Goal: Find specific page/section: Find specific page/section

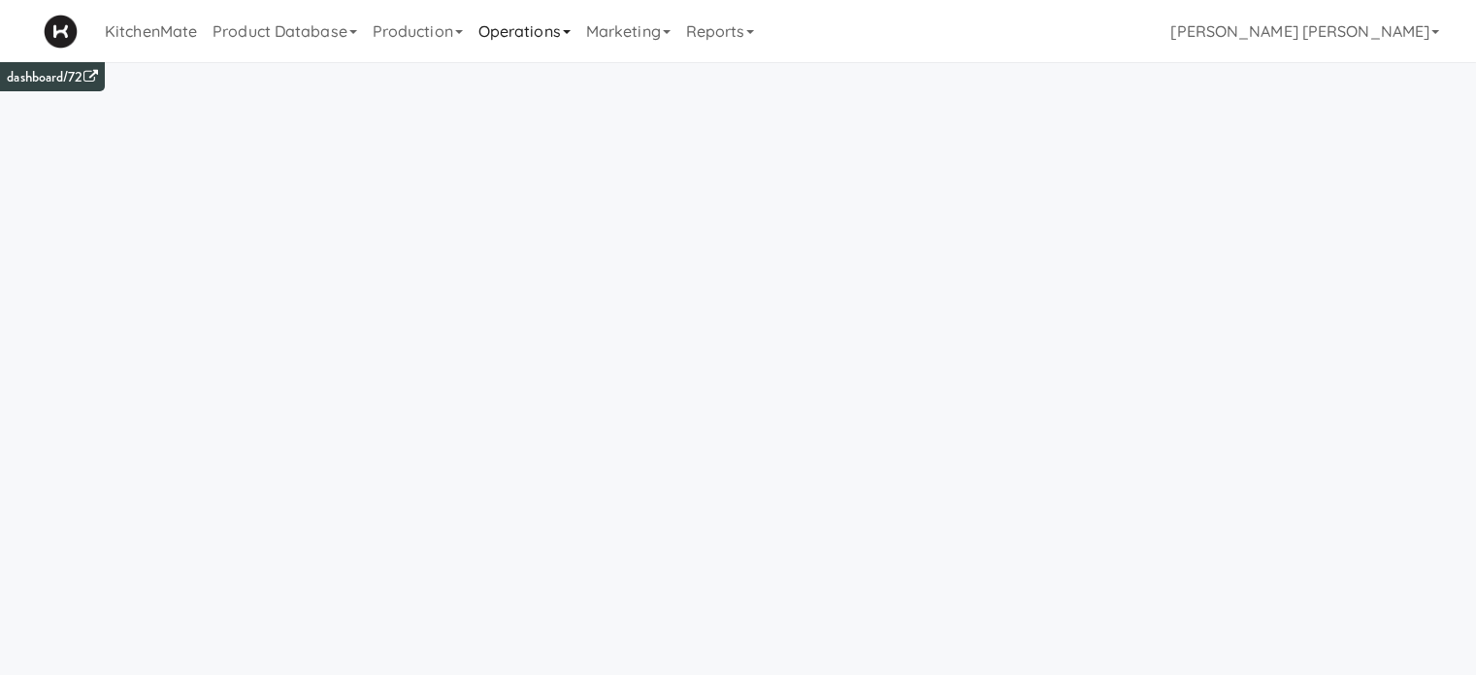
click at [524, 18] on link "Operations" at bounding box center [525, 31] width 108 height 62
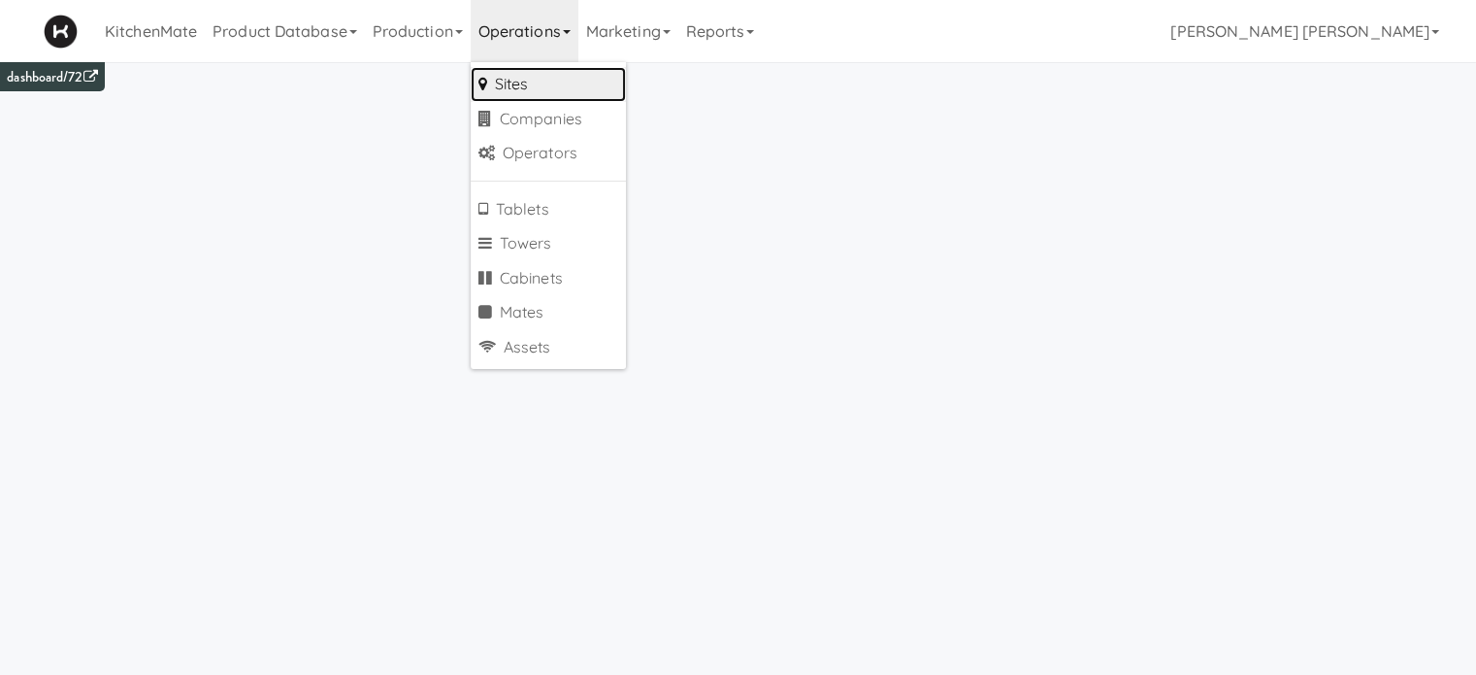
click at [513, 77] on link "Sites" at bounding box center [548, 84] width 155 height 35
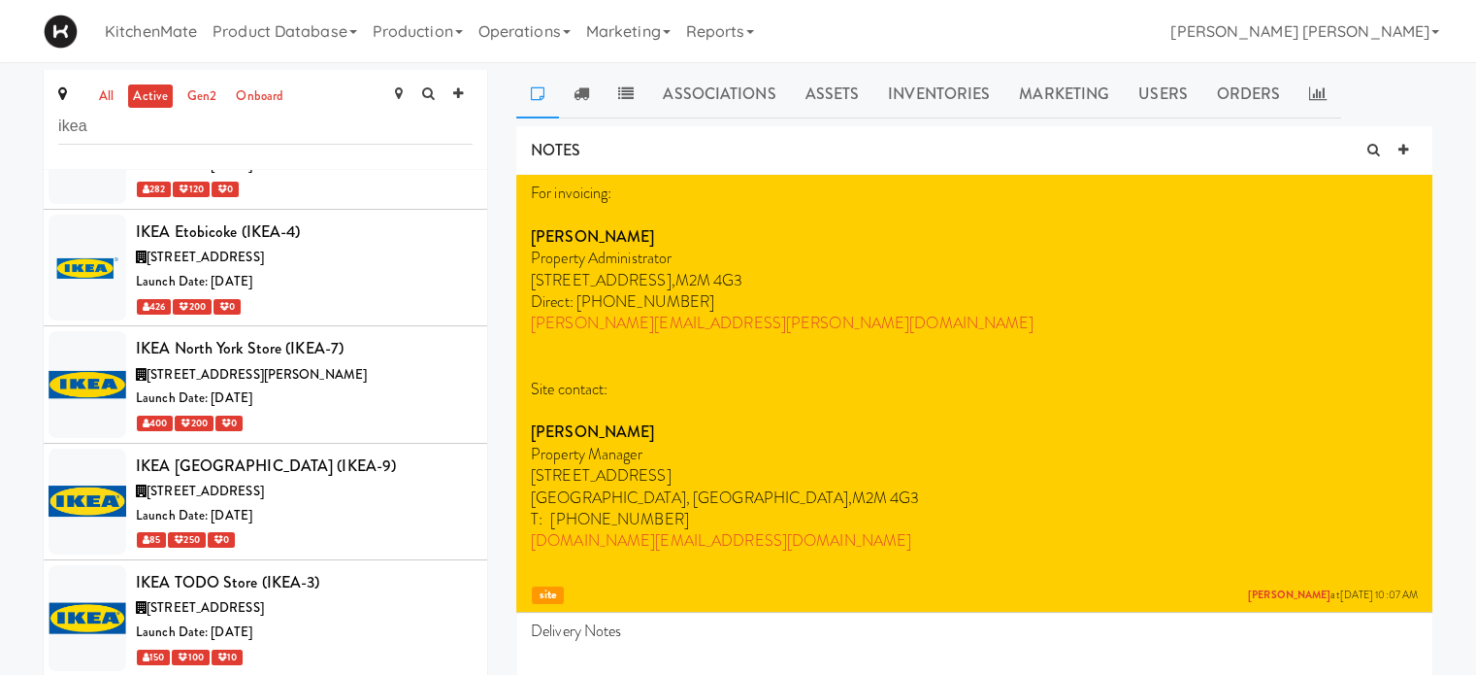
scroll to position [349, 0]
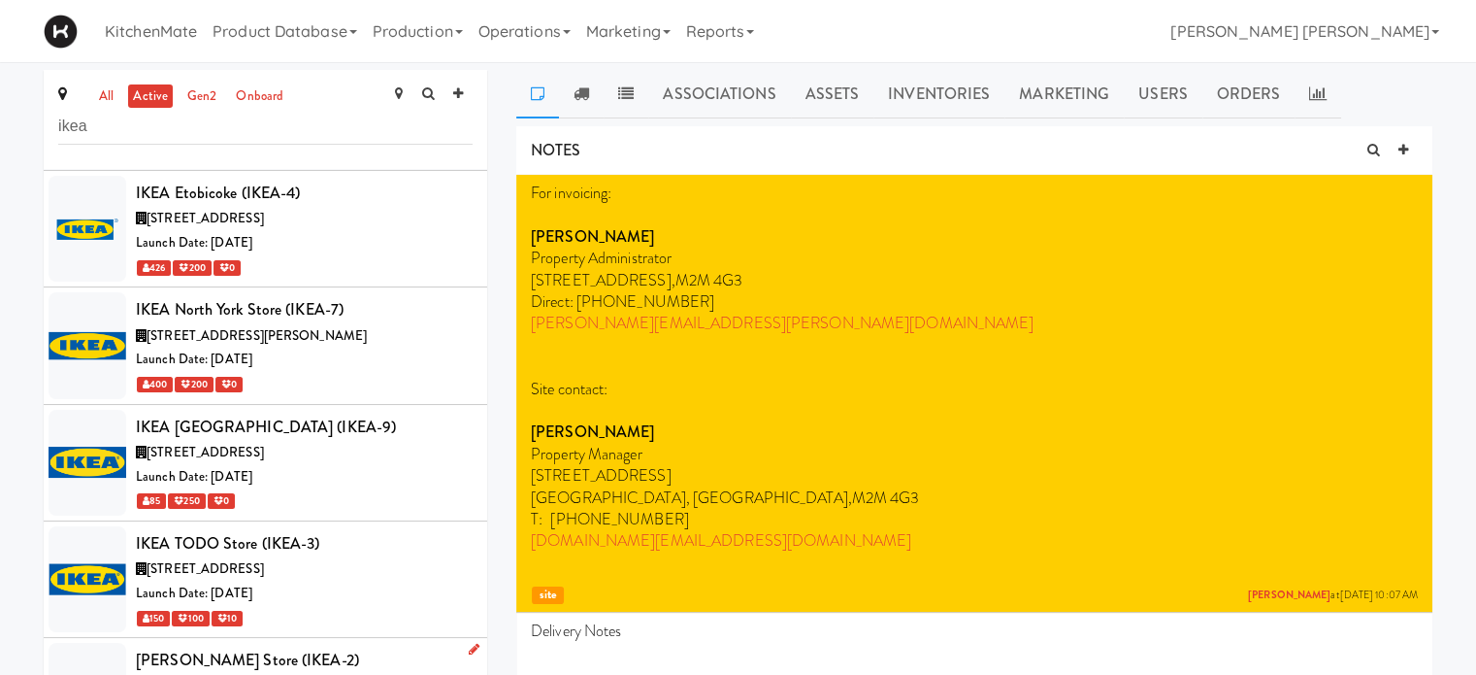
type input "ikea"
click at [346, 648] on div "[PERSON_NAME] Store (IKEA-2)" at bounding box center [304, 659] width 337 height 29
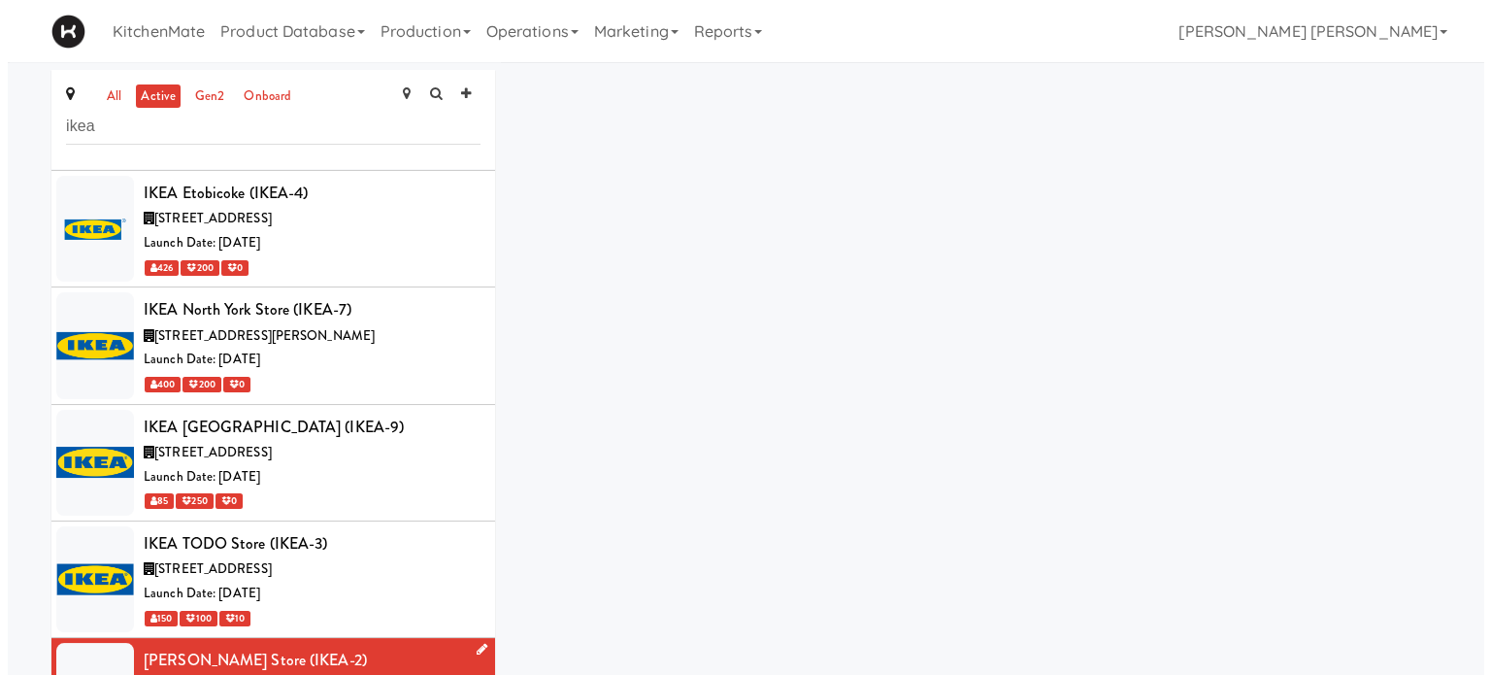
scroll to position [349, 0]
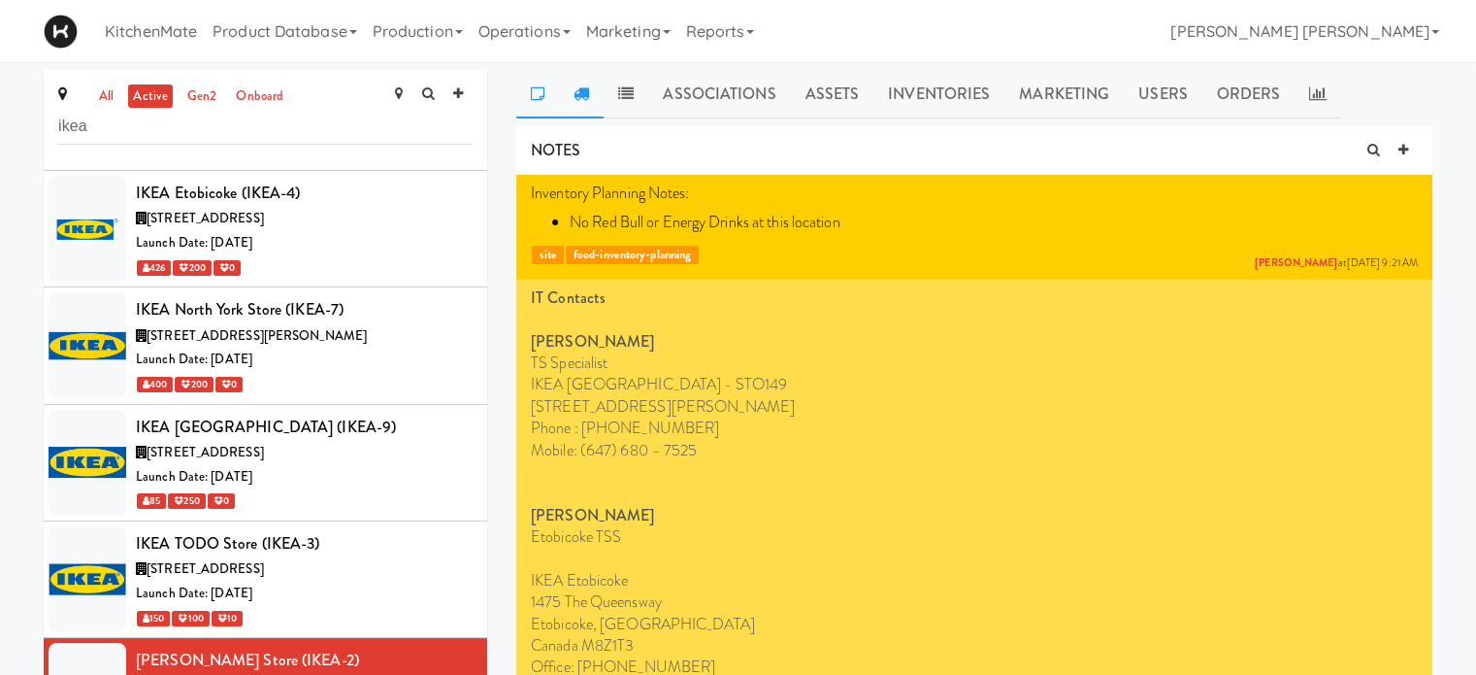
click at [579, 94] on icon at bounding box center [582, 93] width 16 height 16
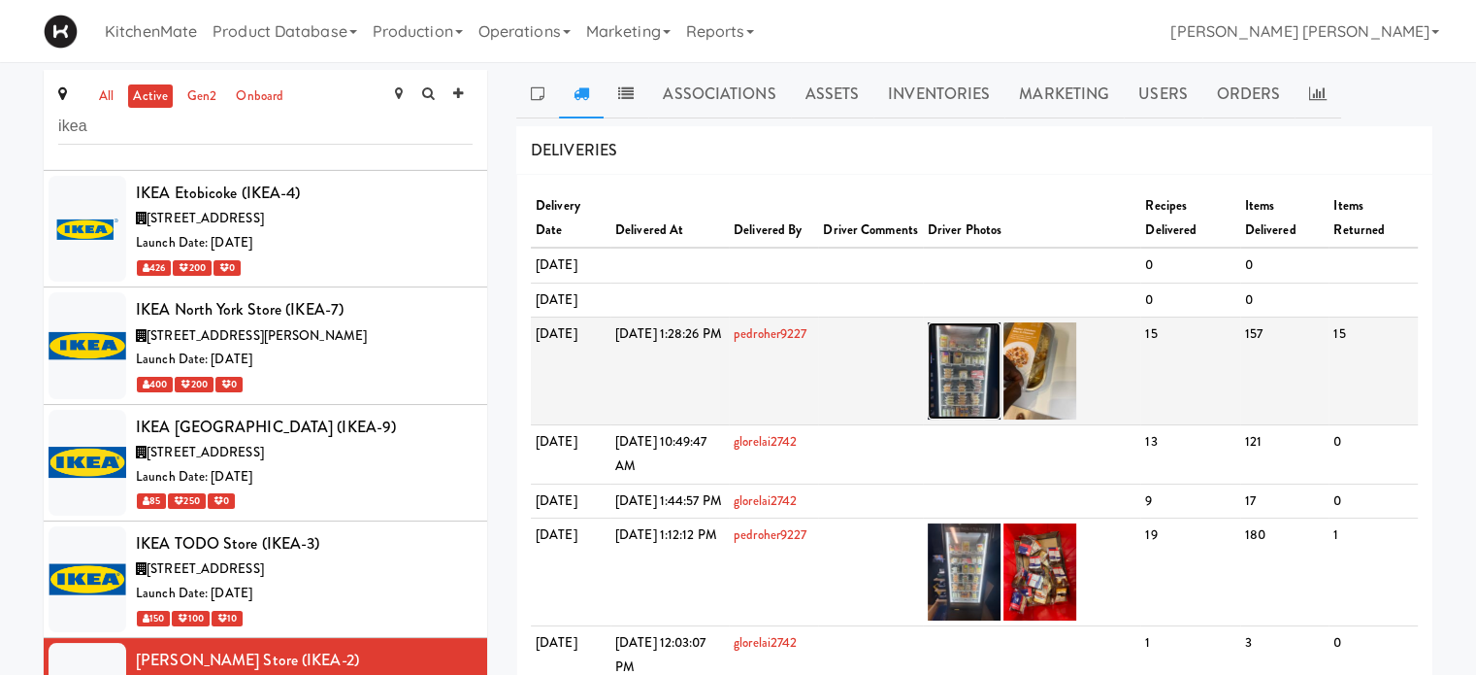
click at [991, 409] on img at bounding box center [964, 370] width 73 height 97
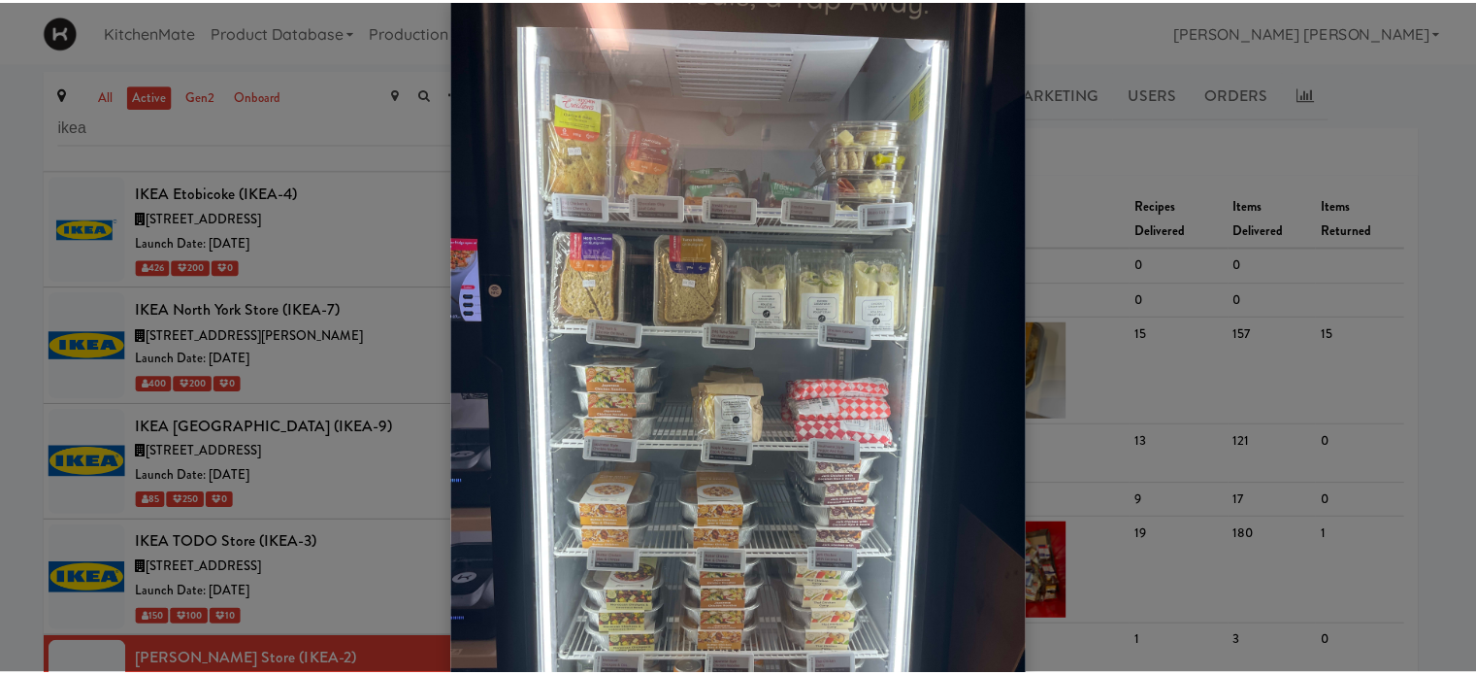
scroll to position [26, 0]
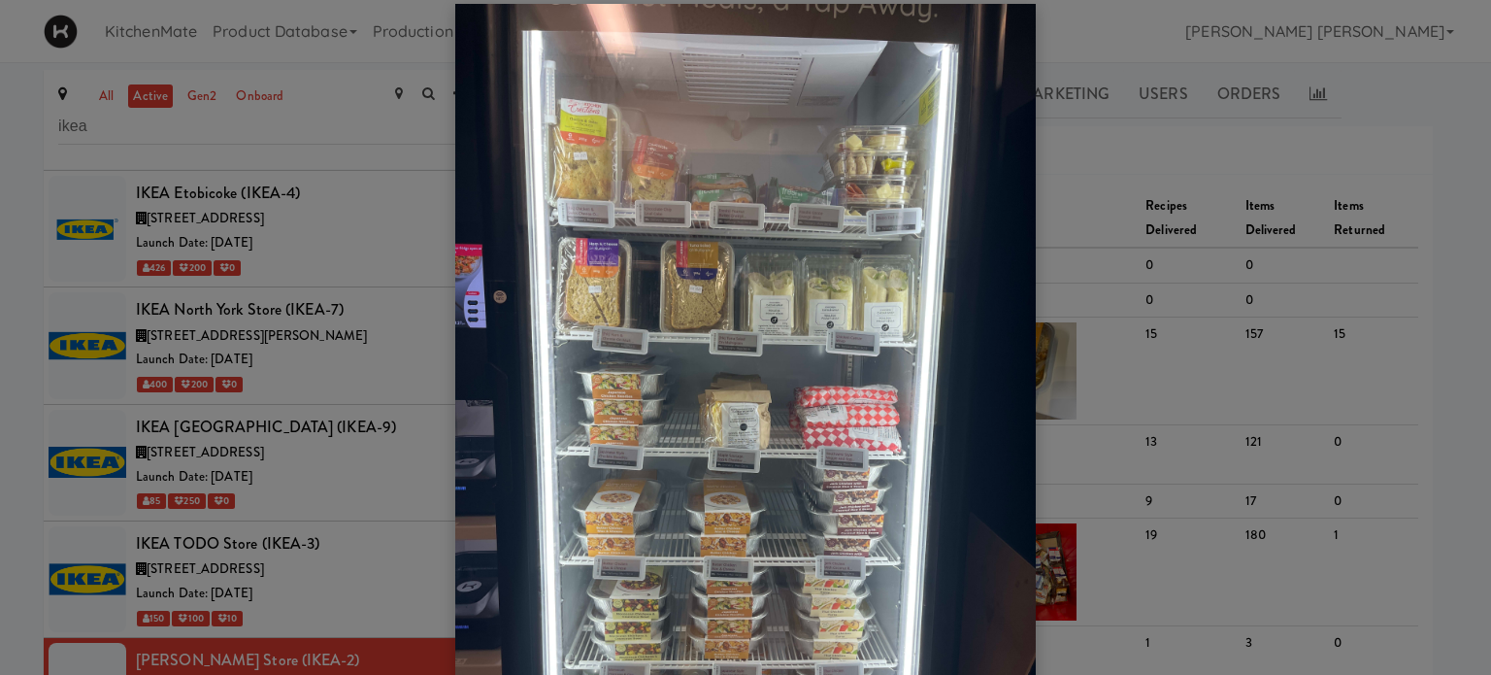
click at [1108, 218] on div at bounding box center [745, 337] width 1491 height 675
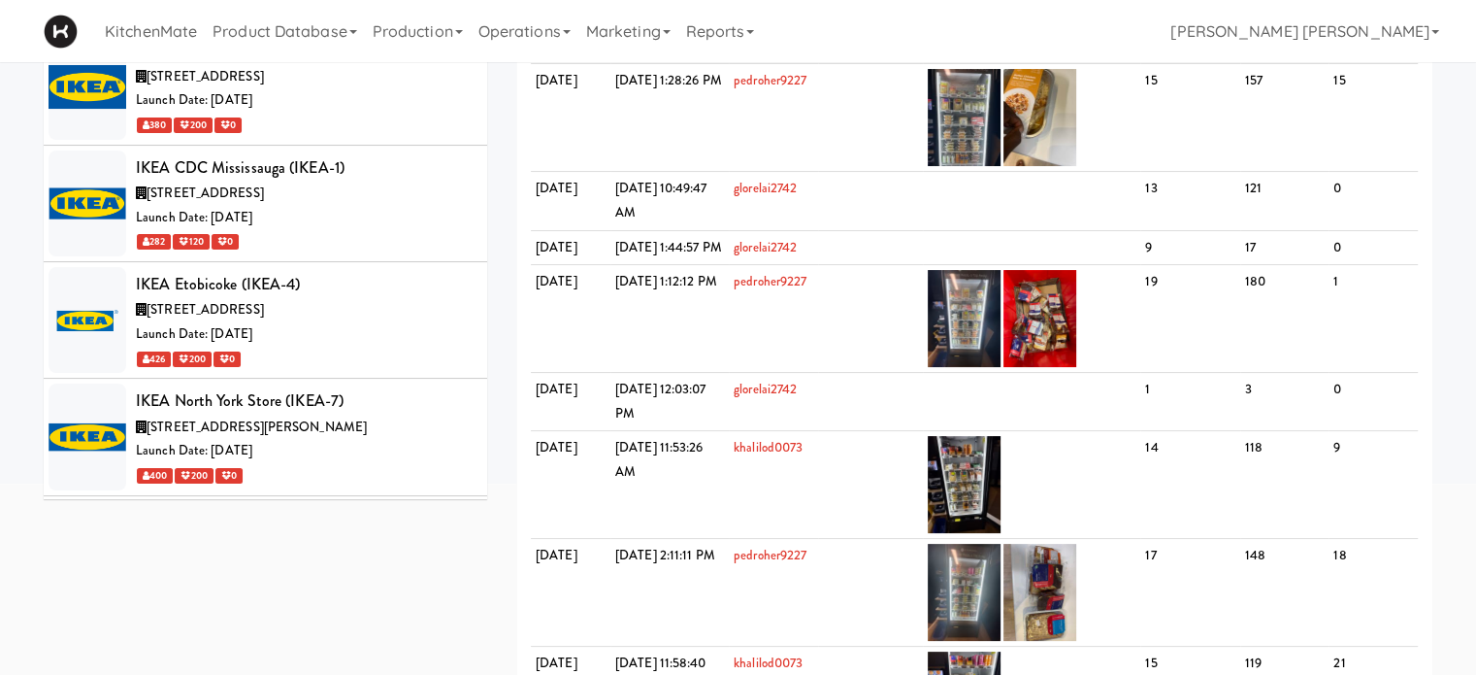
scroll to position [0, 0]
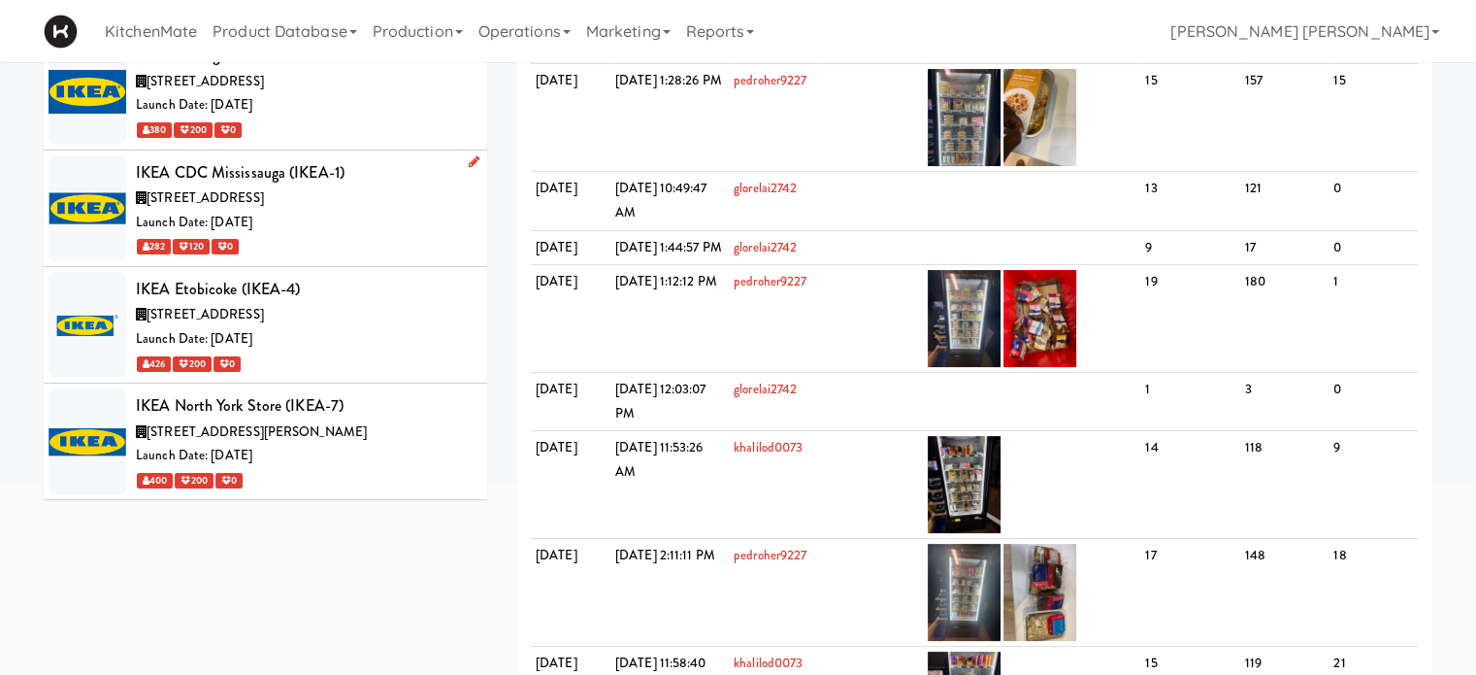
click at [330, 167] on div "IKEA CDC Mississauga (IKEA-1)" at bounding box center [304, 172] width 337 height 29
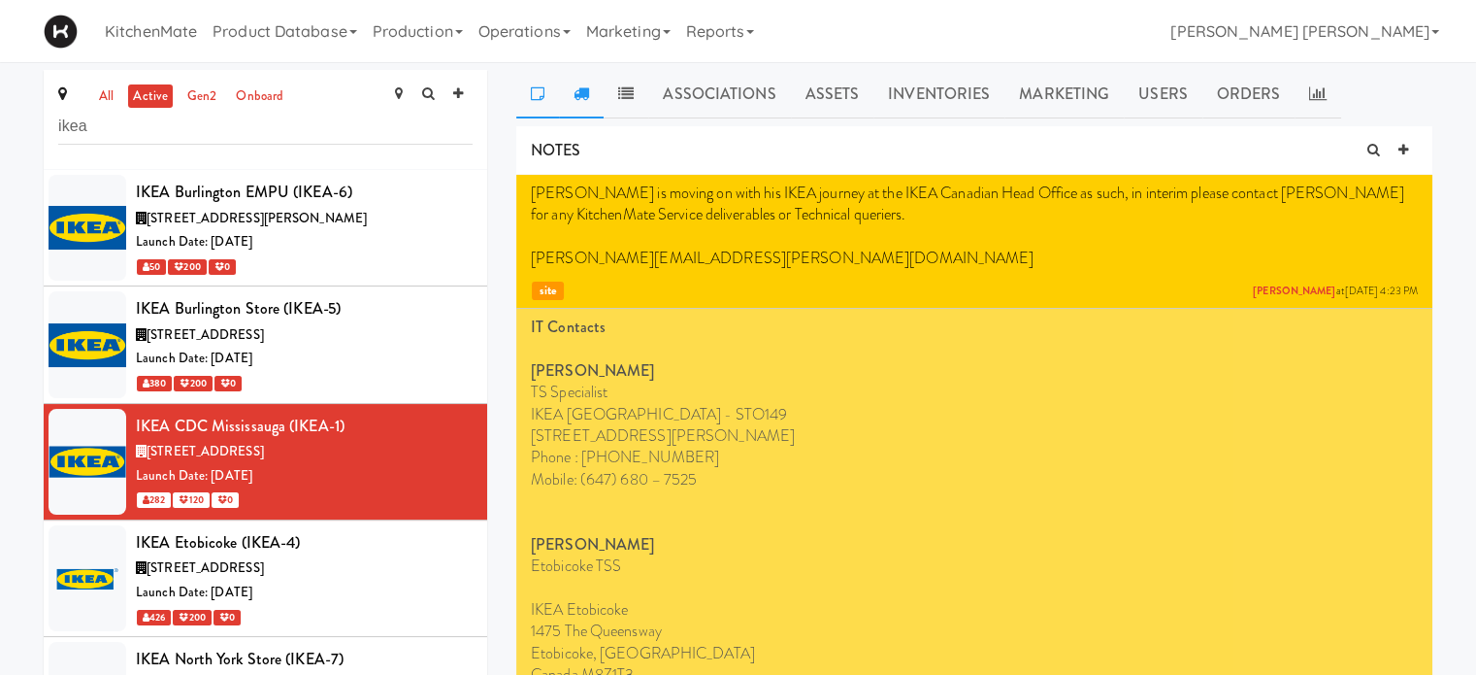
click at [582, 89] on icon at bounding box center [582, 93] width 16 height 16
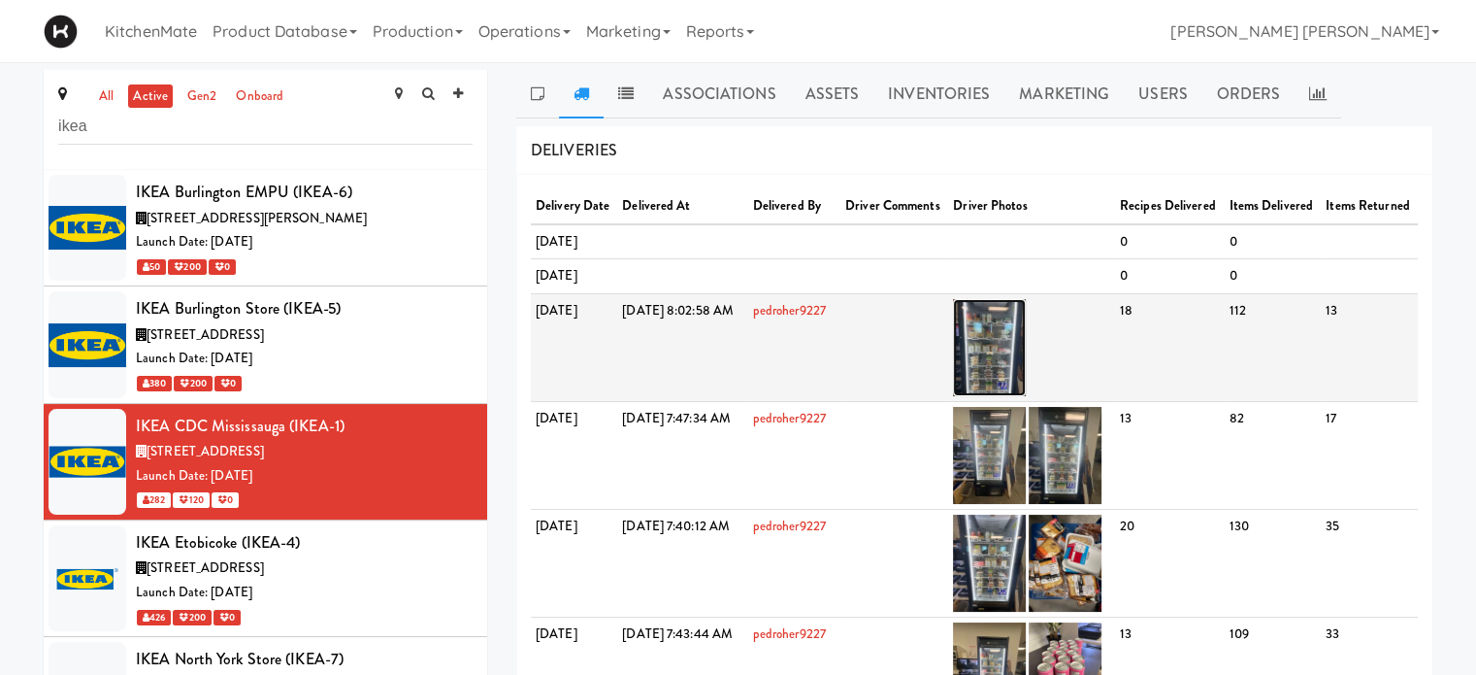
click at [1024, 396] on img at bounding box center [989, 347] width 73 height 97
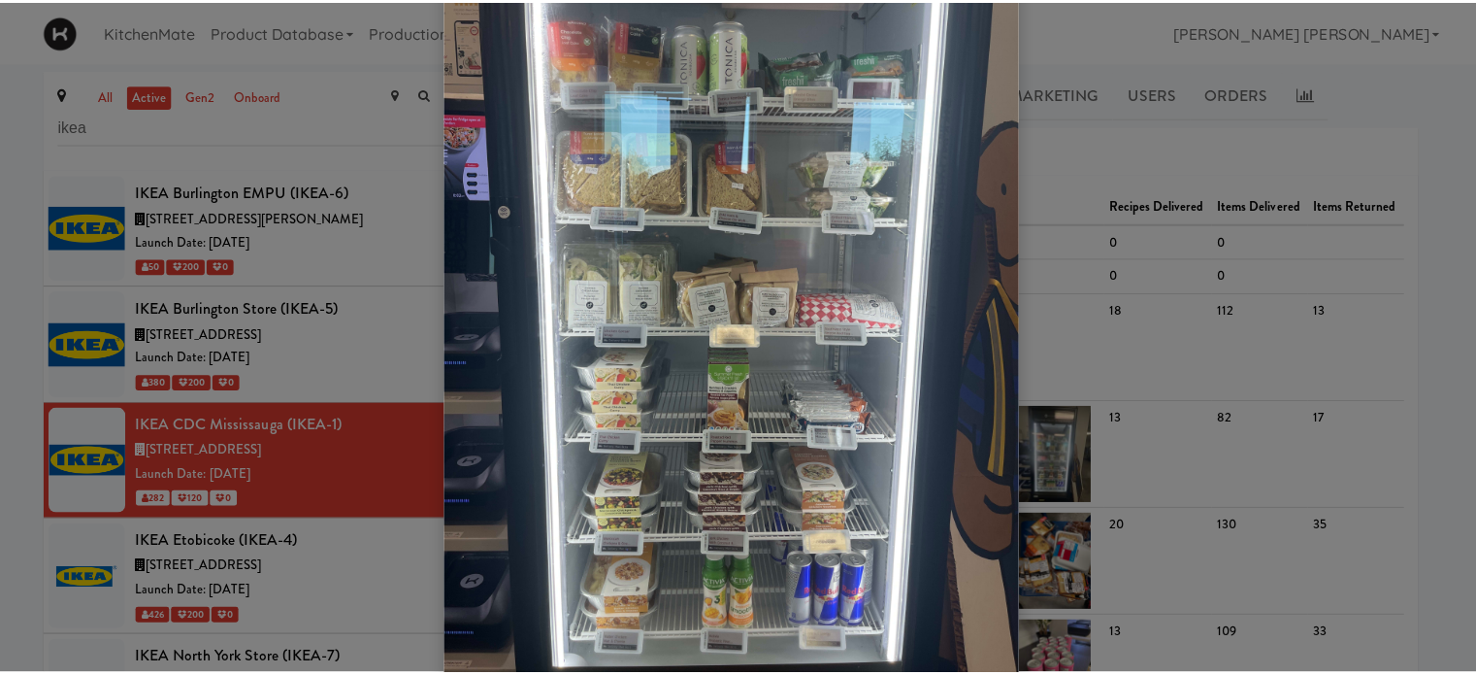
scroll to position [120, 0]
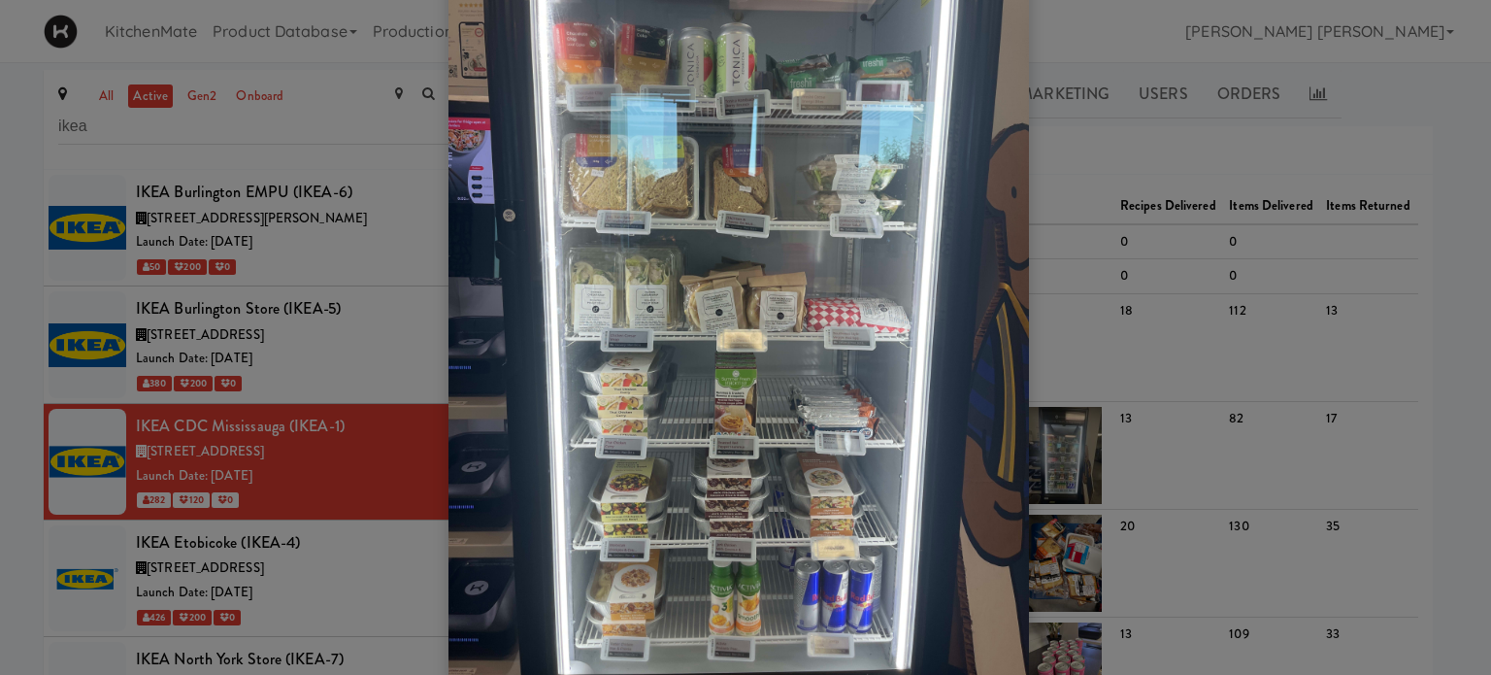
click at [15, 223] on div at bounding box center [745, 337] width 1491 height 675
